Goal: Information Seeking & Learning: Learn about a topic

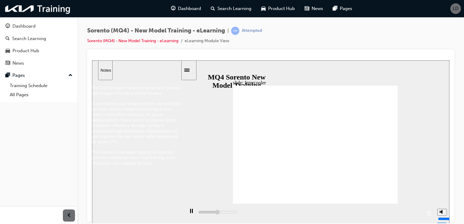
click at [190, 211] on icon "play/pause" at bounding box center [191, 211] width 3 height 4
click at [190, 211] on icon "play/pause" at bounding box center [191, 211] width 4 height 5
type input "33000"
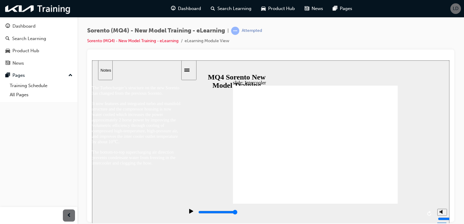
click at [189, 210] on icon "play/pause" at bounding box center [191, 211] width 4 height 5
type input "33000"
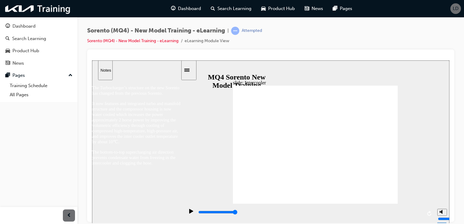
drag, startPoint x: 395, startPoint y: 138, endPoint x: 390, endPoint y: 128, distance: 11.2
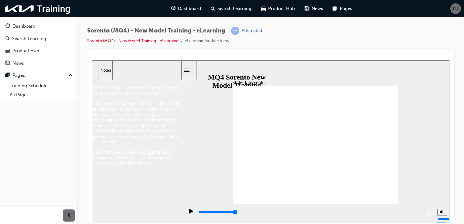
drag, startPoint x: 260, startPoint y: 169, endPoint x: 266, endPoint y: 176, distance: 9.7
drag, startPoint x: 266, startPoint y: 176, endPoint x: 257, endPoint y: 144, distance: 34.0
